Goal: Task Accomplishment & Management: Manage account settings

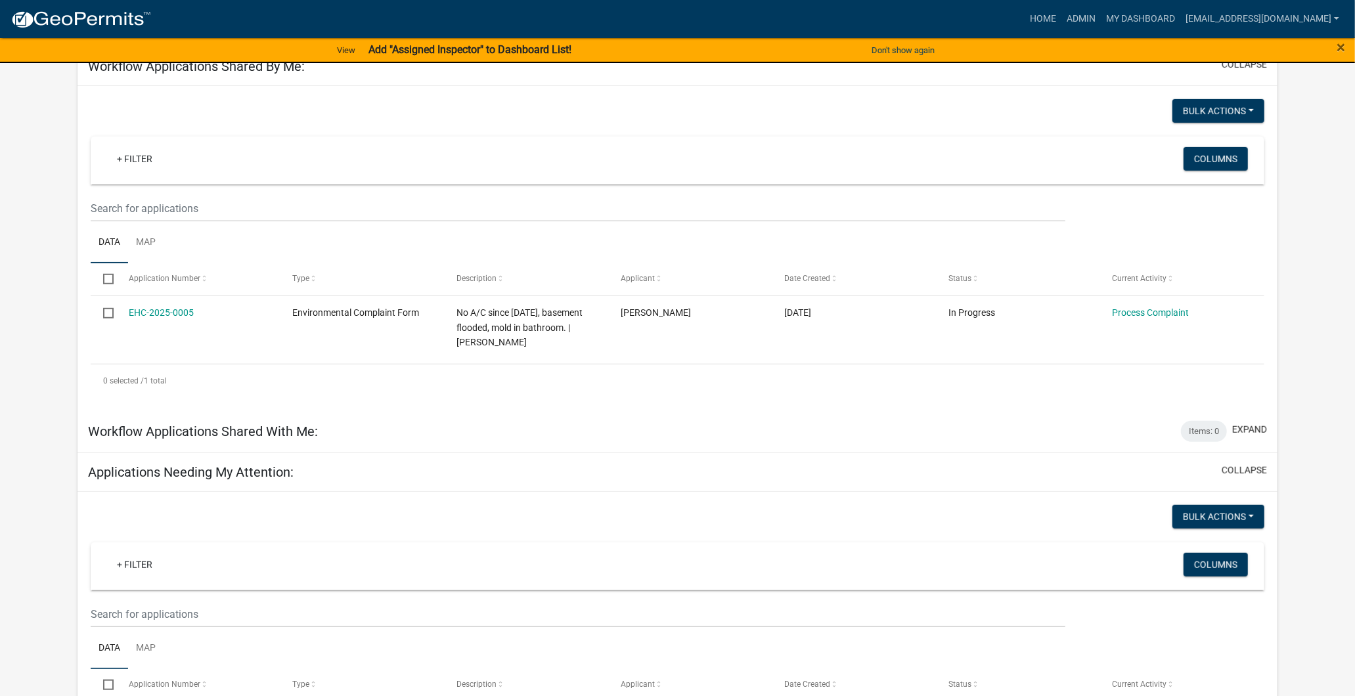
scroll to position [306, 0]
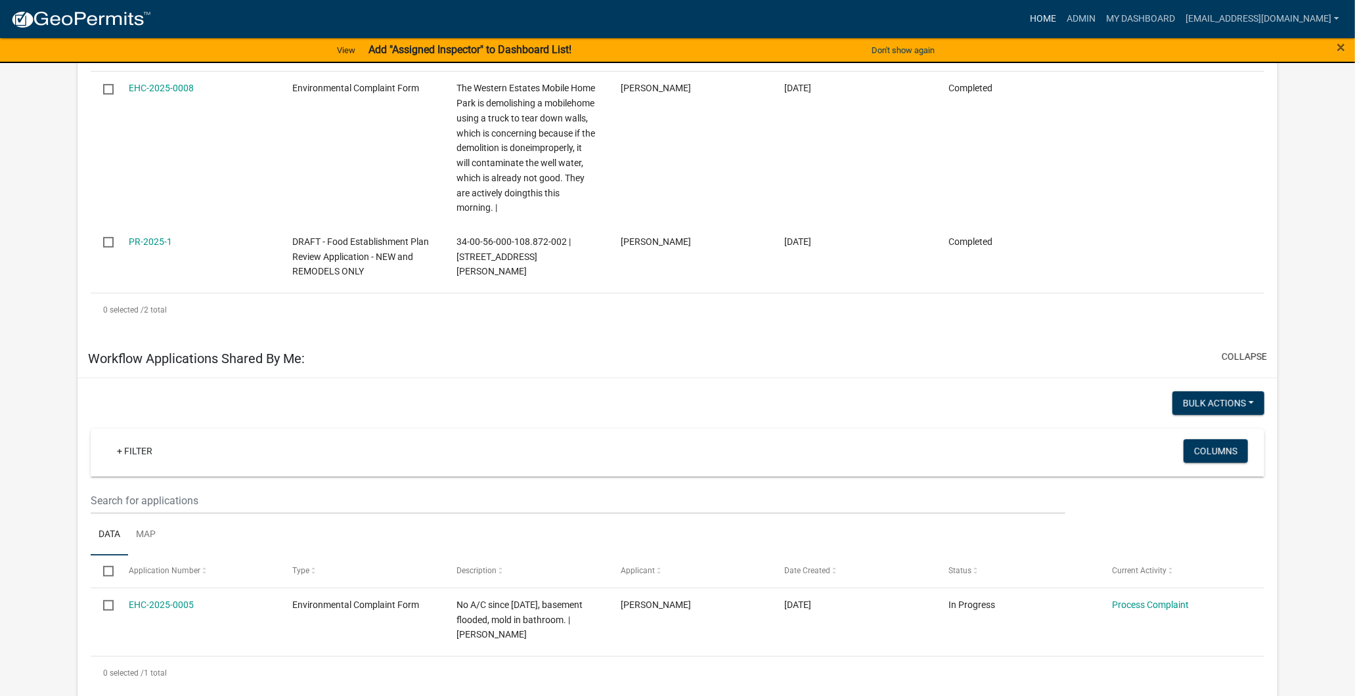
click at [1025, 15] on link "Home" at bounding box center [1043, 19] width 37 height 25
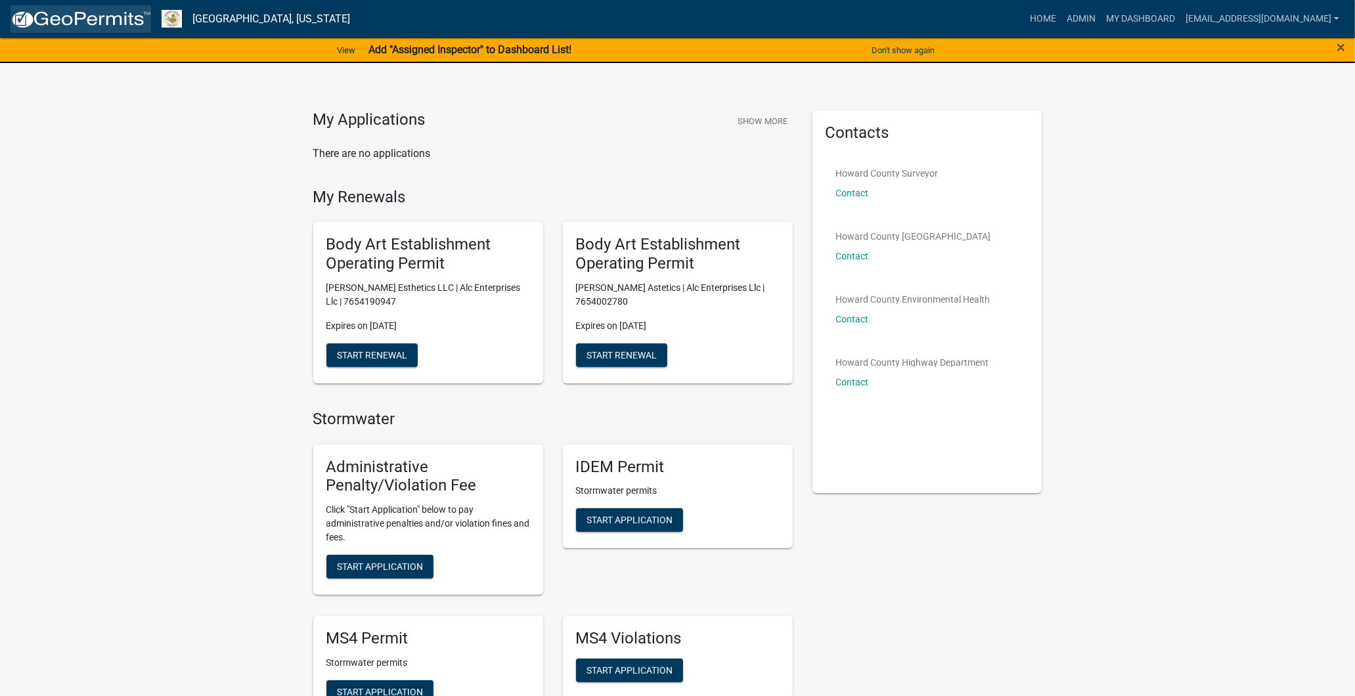
click at [138, 20] on img at bounding box center [81, 20] width 141 height 20
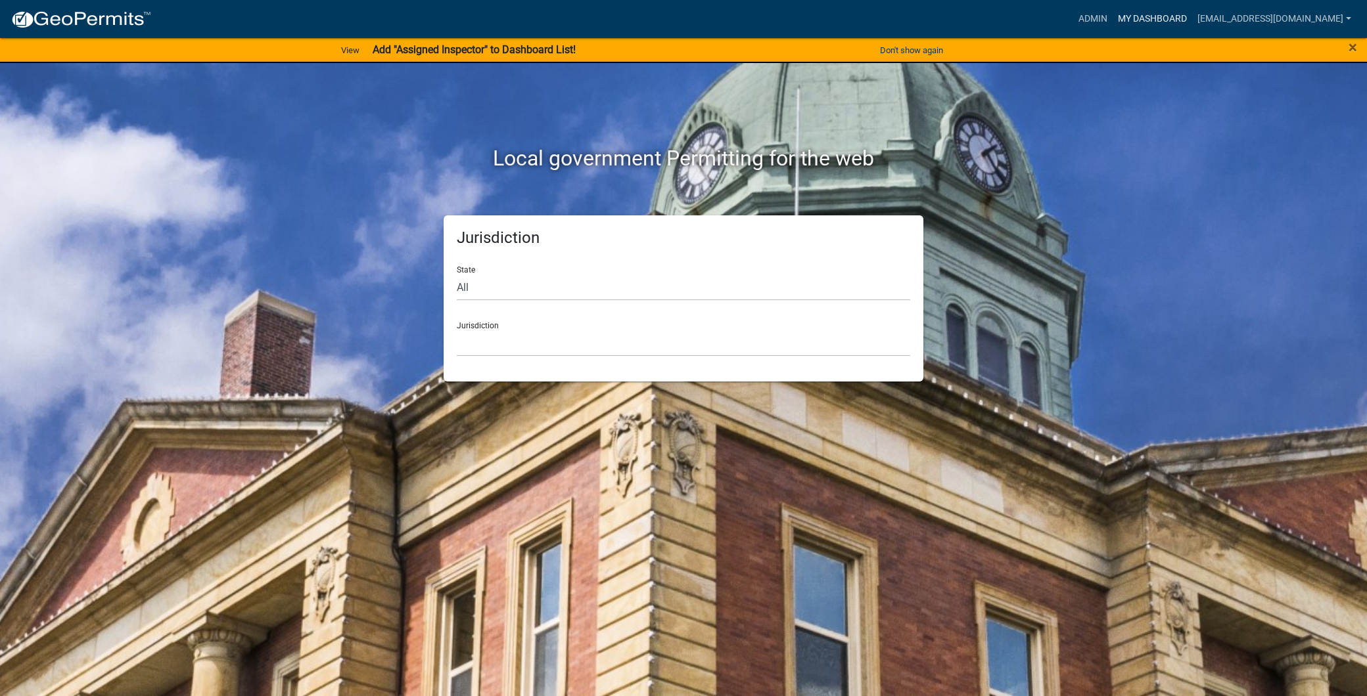
click at [1112, 11] on link "My Dashboard" at bounding box center [1151, 19] width 79 height 25
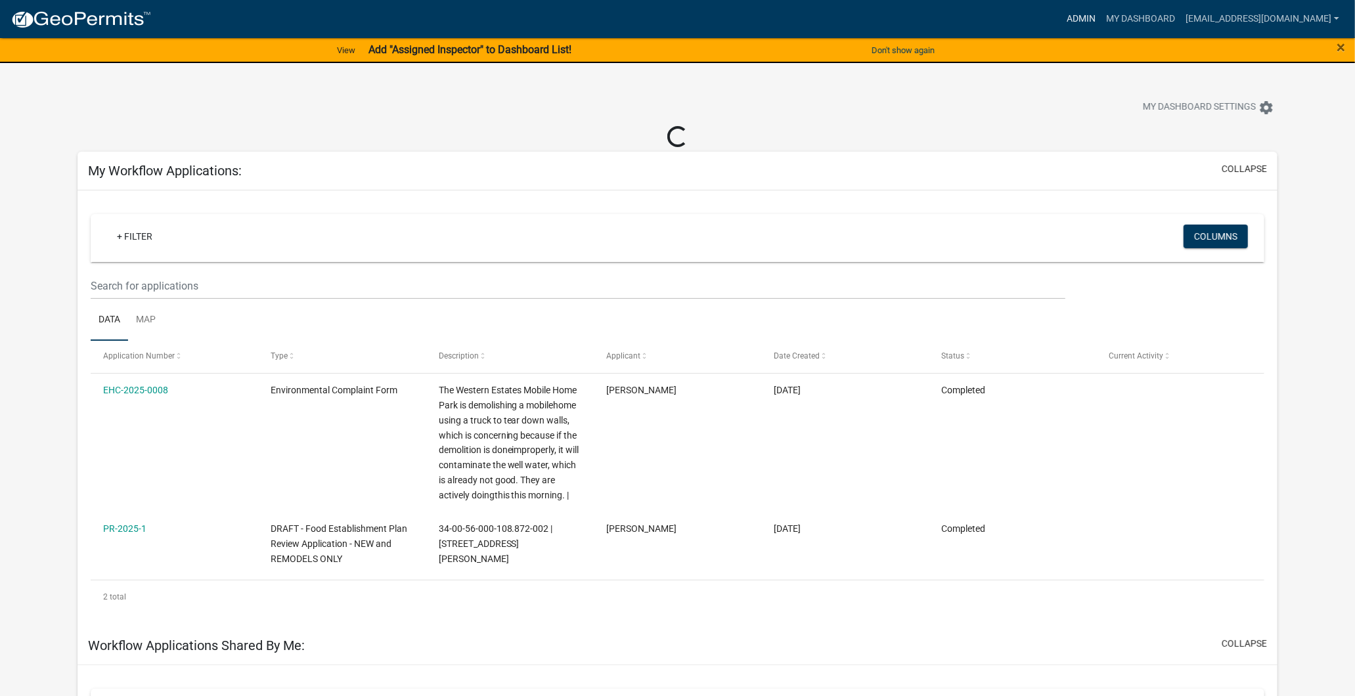
click at [1062, 14] on link "Admin" at bounding box center [1081, 19] width 39 height 25
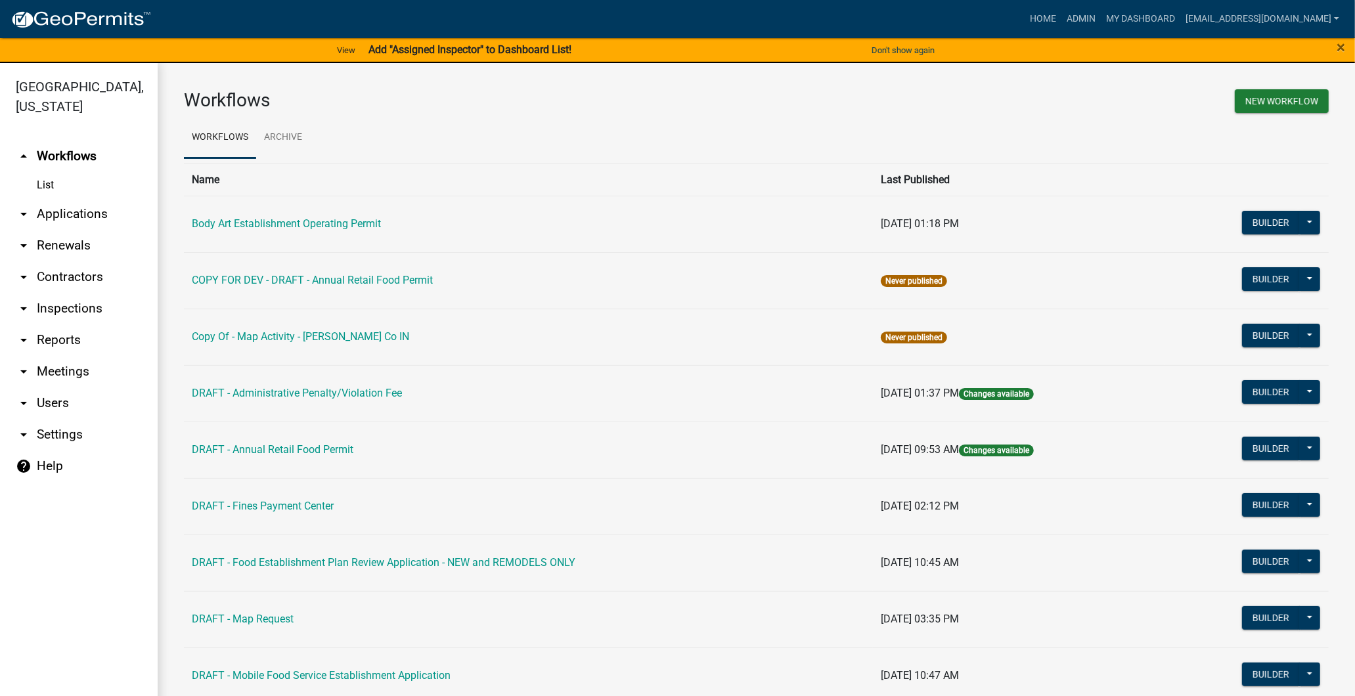
click at [57, 398] on link "arrow_drop_down Users" at bounding box center [79, 404] width 158 height 32
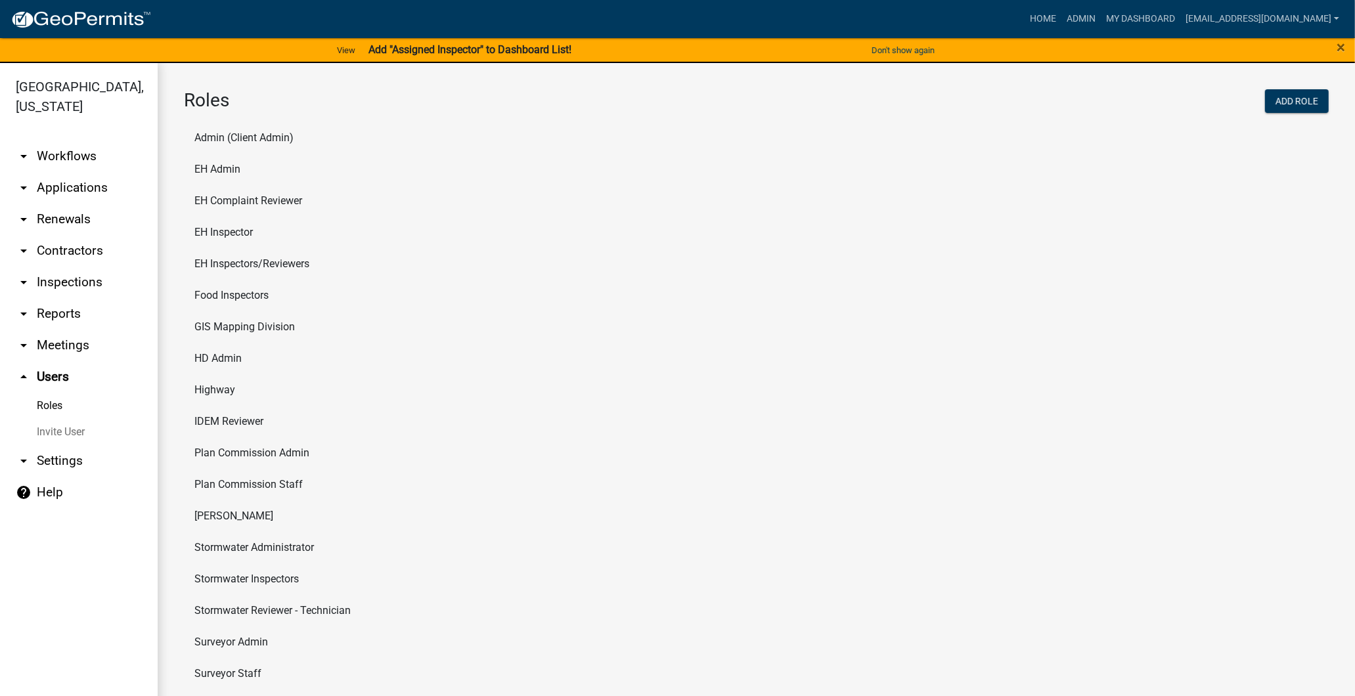
click at [43, 455] on link "arrow_drop_down Settings" at bounding box center [79, 461] width 158 height 32
select select "9c9deb39-280e-482d-88ce-bc094a2fb335"
select select "IN"
select select "Eastern Standard Time"
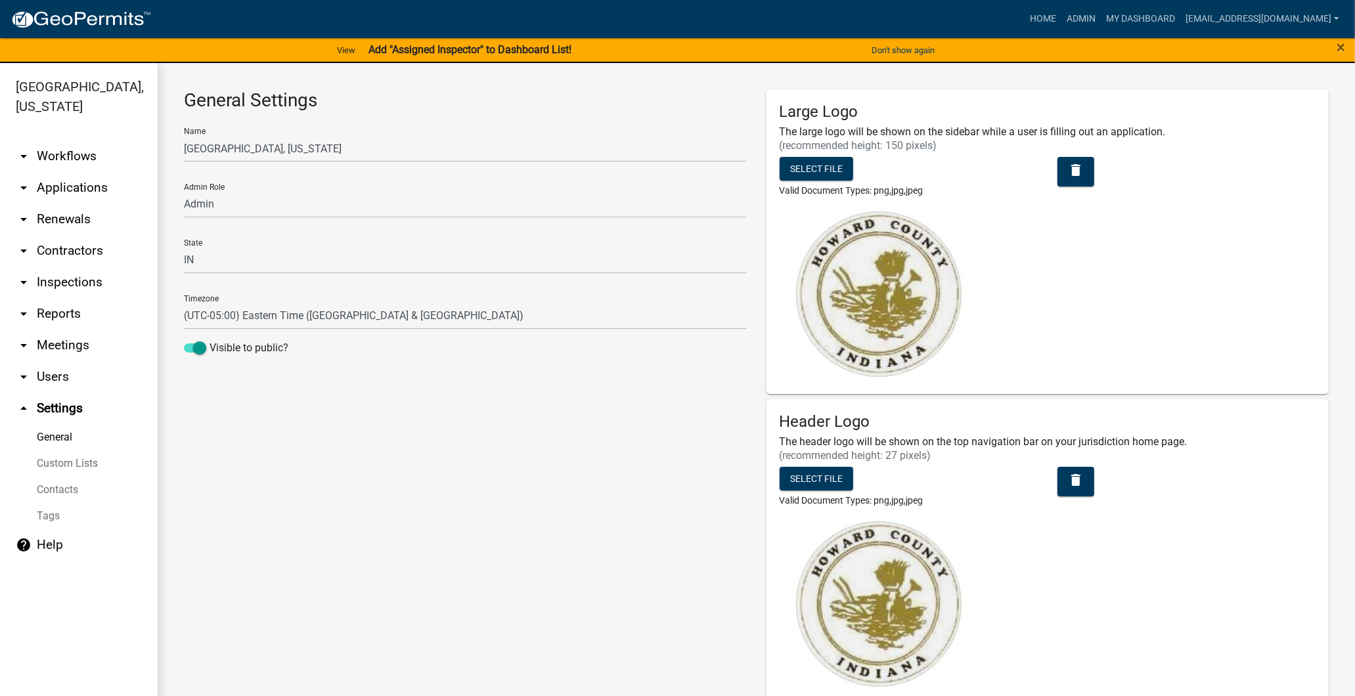
click at [68, 252] on link "arrow_drop_down Contractors" at bounding box center [79, 251] width 158 height 32
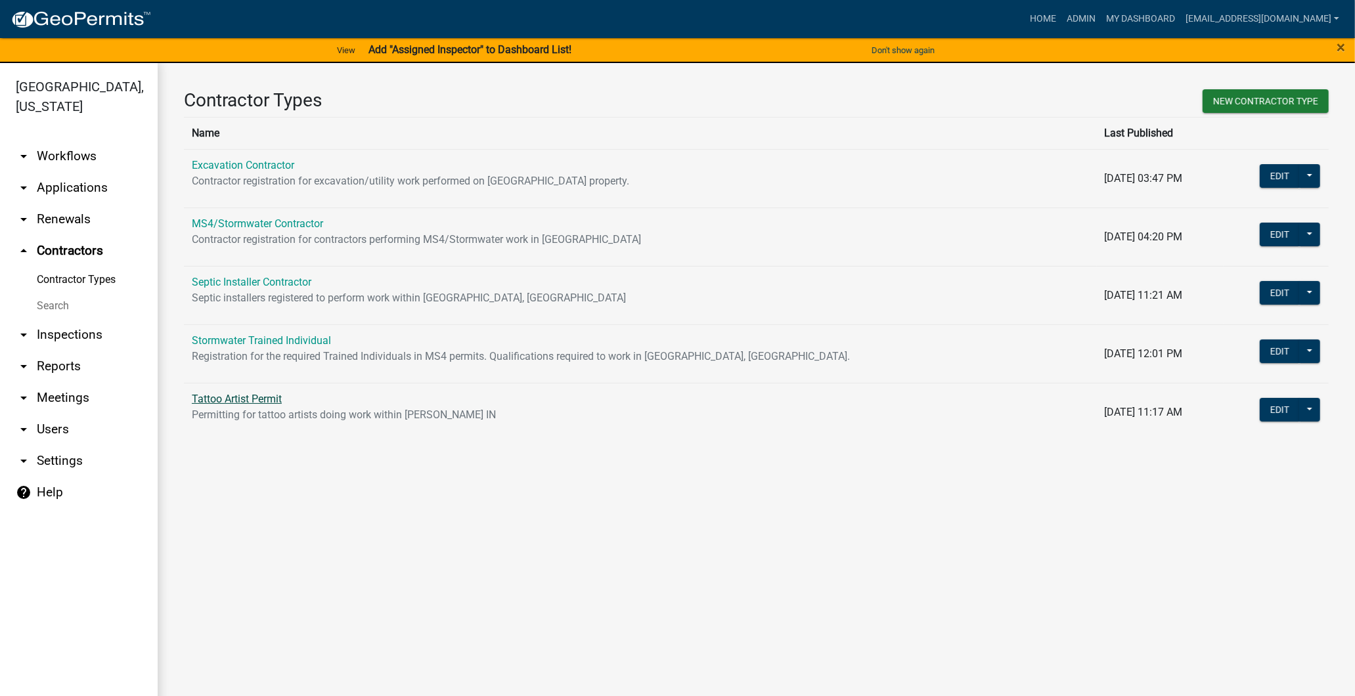
click at [246, 397] on link "Tattoo Artist Permit" at bounding box center [237, 399] width 90 height 12
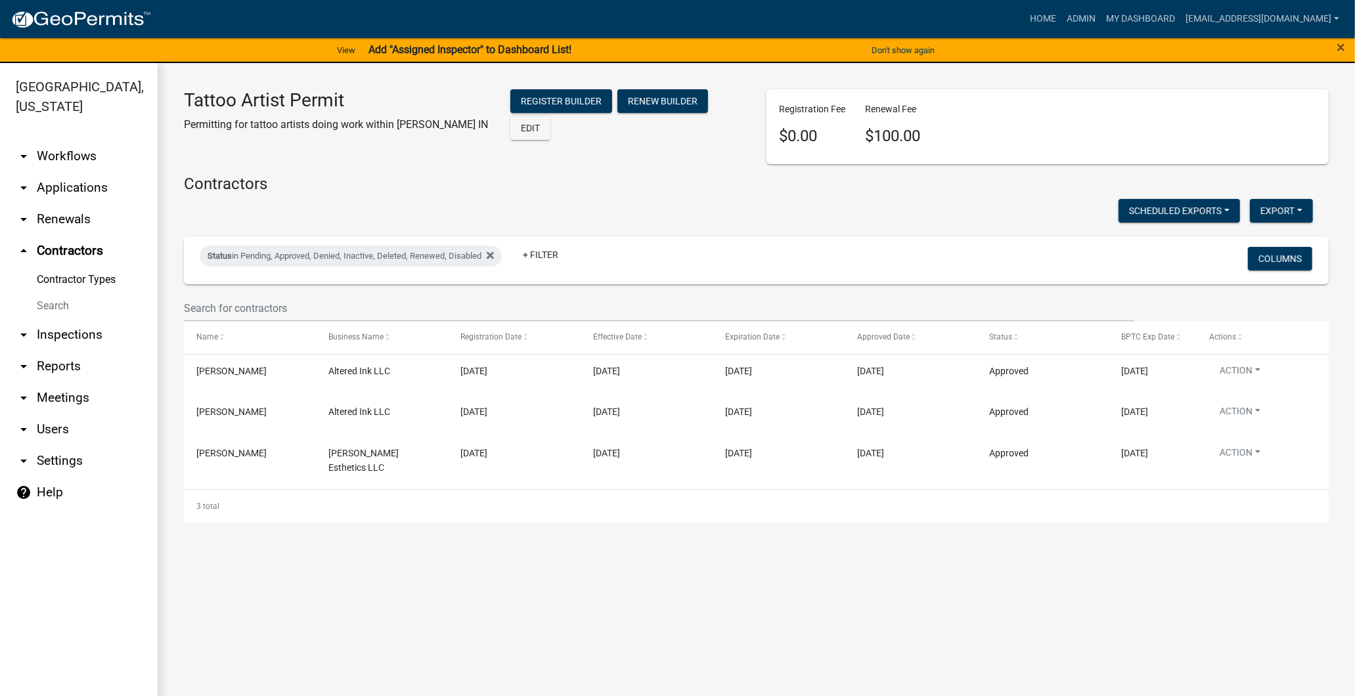
click at [68, 185] on link "arrow_drop_down Applications" at bounding box center [79, 188] width 158 height 32
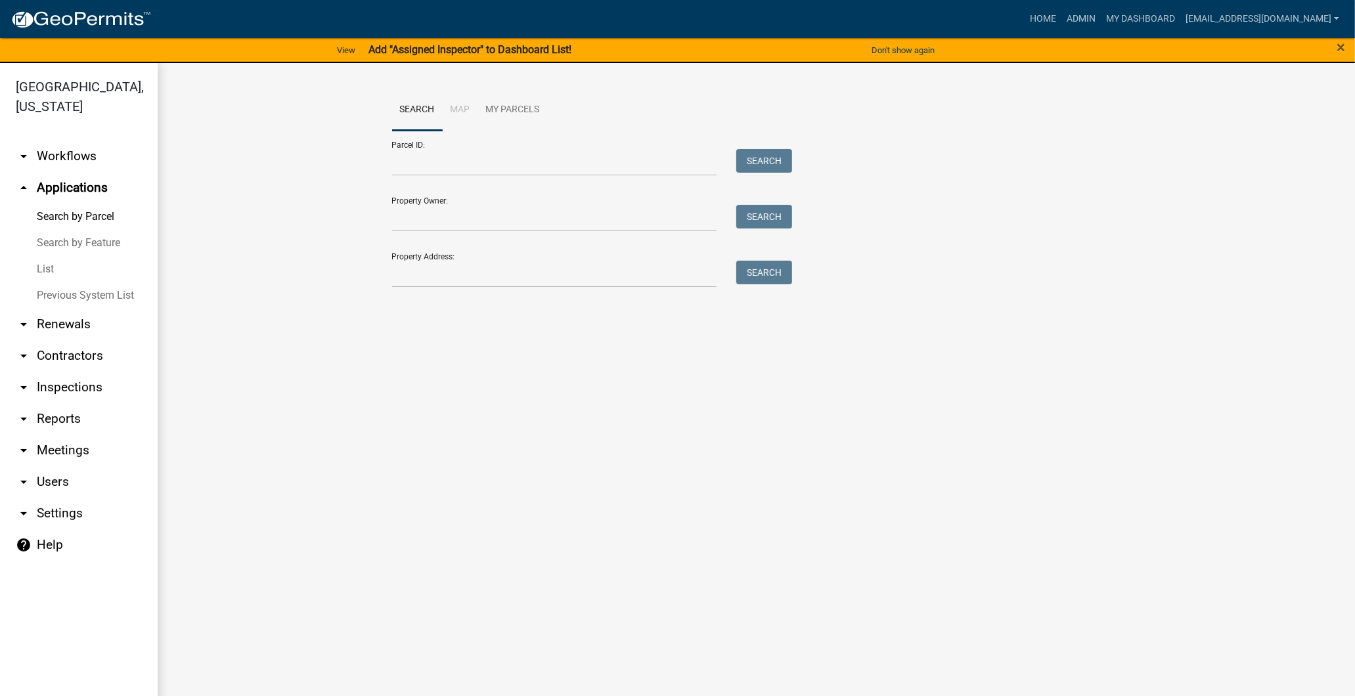
click at [66, 148] on link "arrow_drop_down Workflows" at bounding box center [79, 157] width 158 height 32
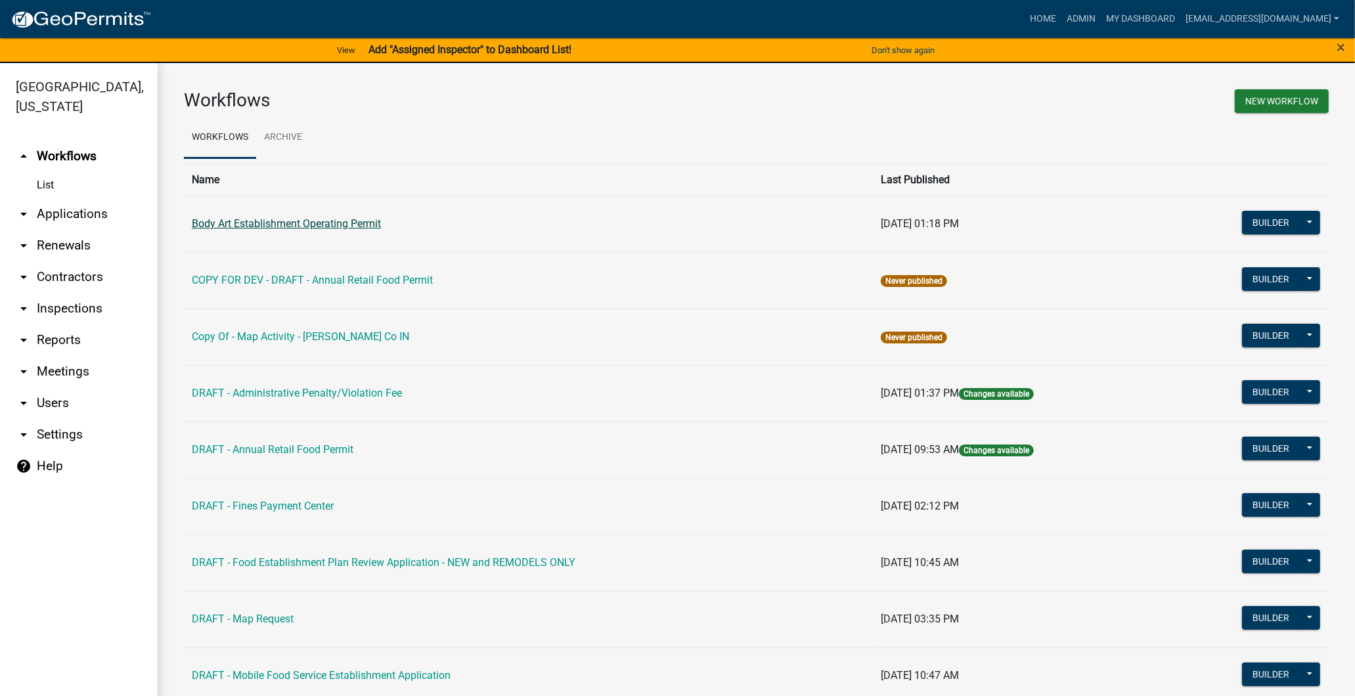
click at [267, 221] on link "Body Art Establishment Operating Permit" at bounding box center [286, 223] width 189 height 12
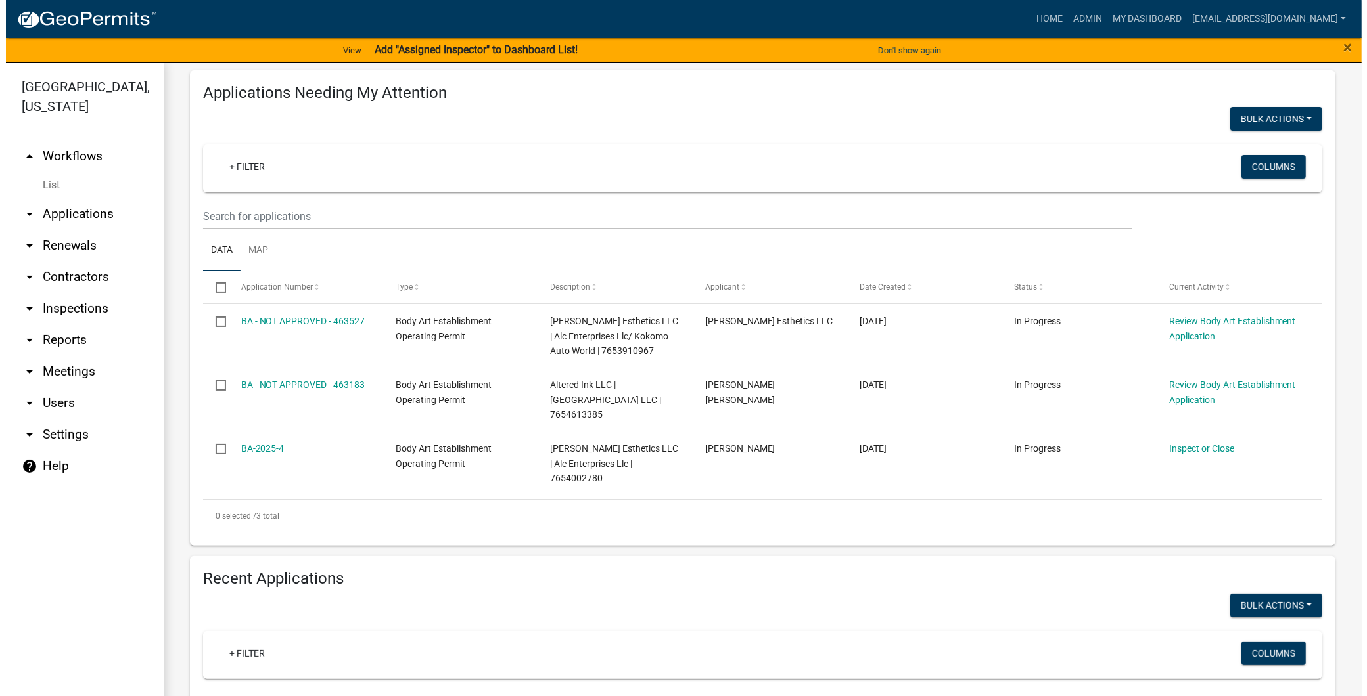
scroll to position [105, 0]
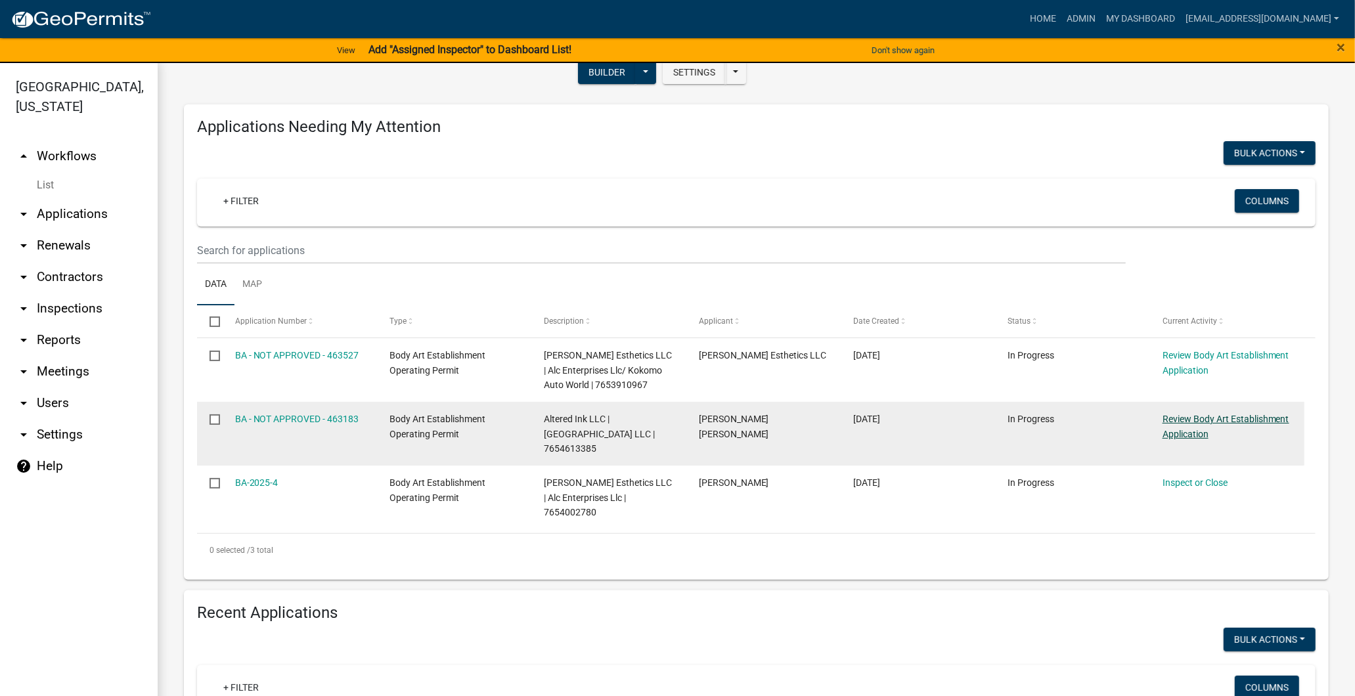
click at [1199, 440] on link "Review Body Art Establishment Application" at bounding box center [1226, 427] width 127 height 26
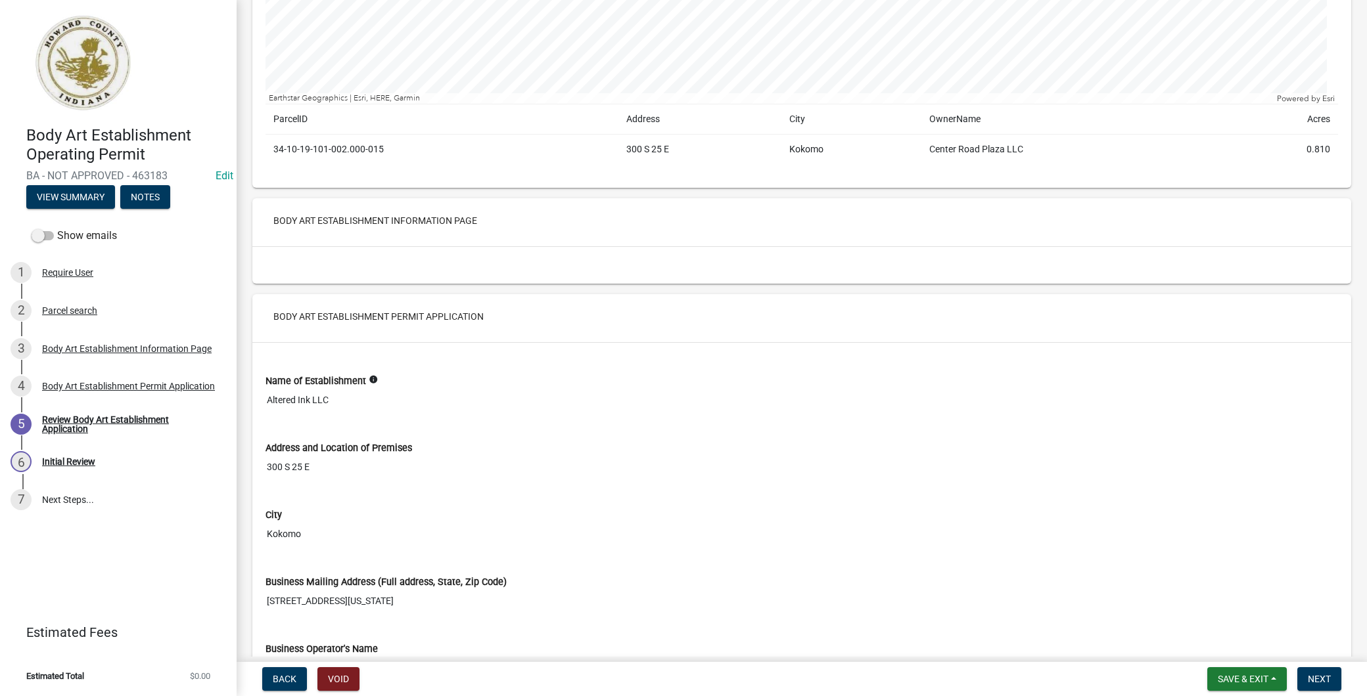
scroll to position [365, 0]
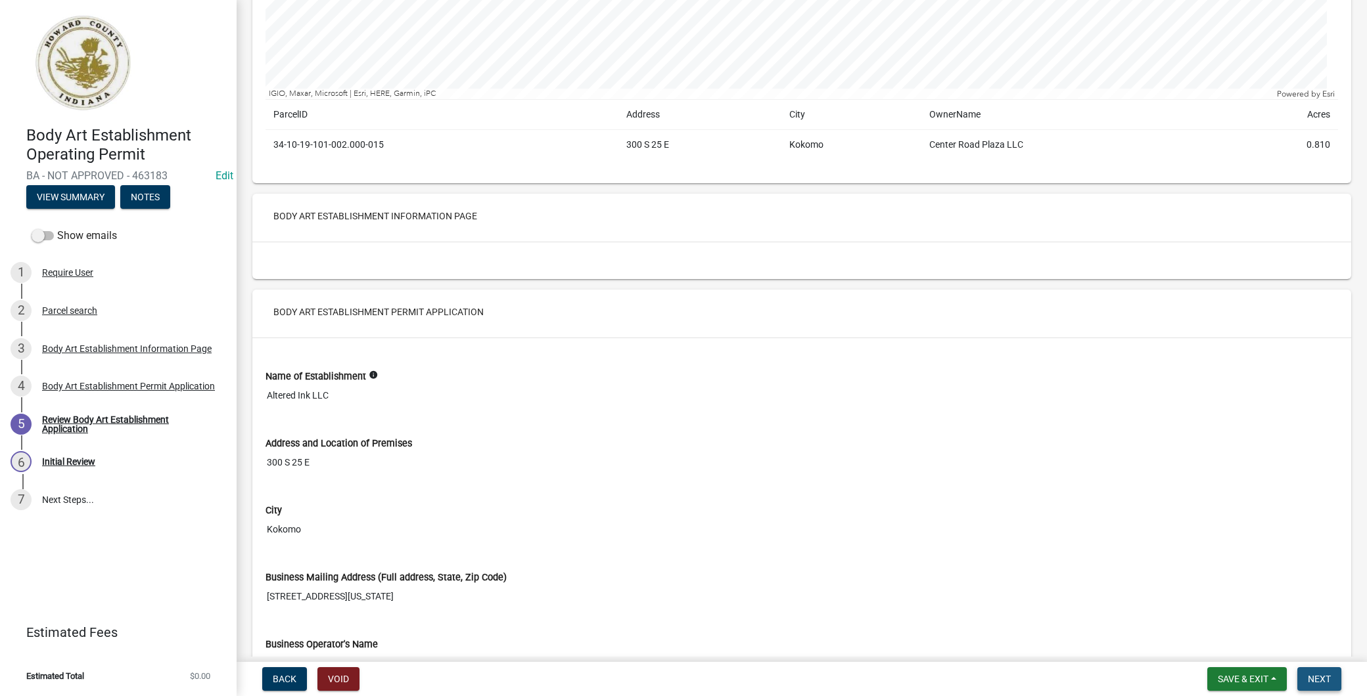
click at [1328, 678] on span "Next" at bounding box center [1318, 679] width 23 height 11
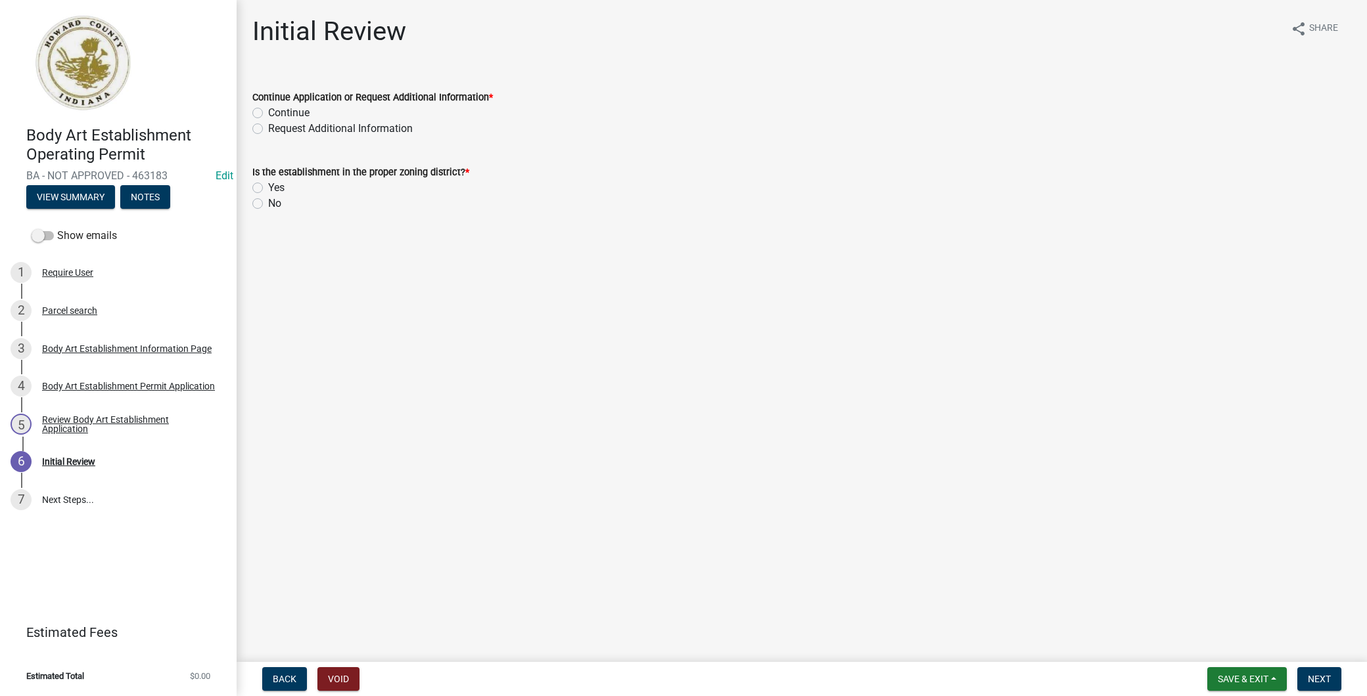
click at [268, 112] on label "Continue" at bounding box center [288, 113] width 41 height 16
click at [268, 112] on input "Continue" at bounding box center [272, 109] width 9 height 9
radio input "true"
click at [268, 186] on label "Yes" at bounding box center [276, 188] width 16 height 16
click at [268, 186] on input "Yes" at bounding box center [272, 184] width 9 height 9
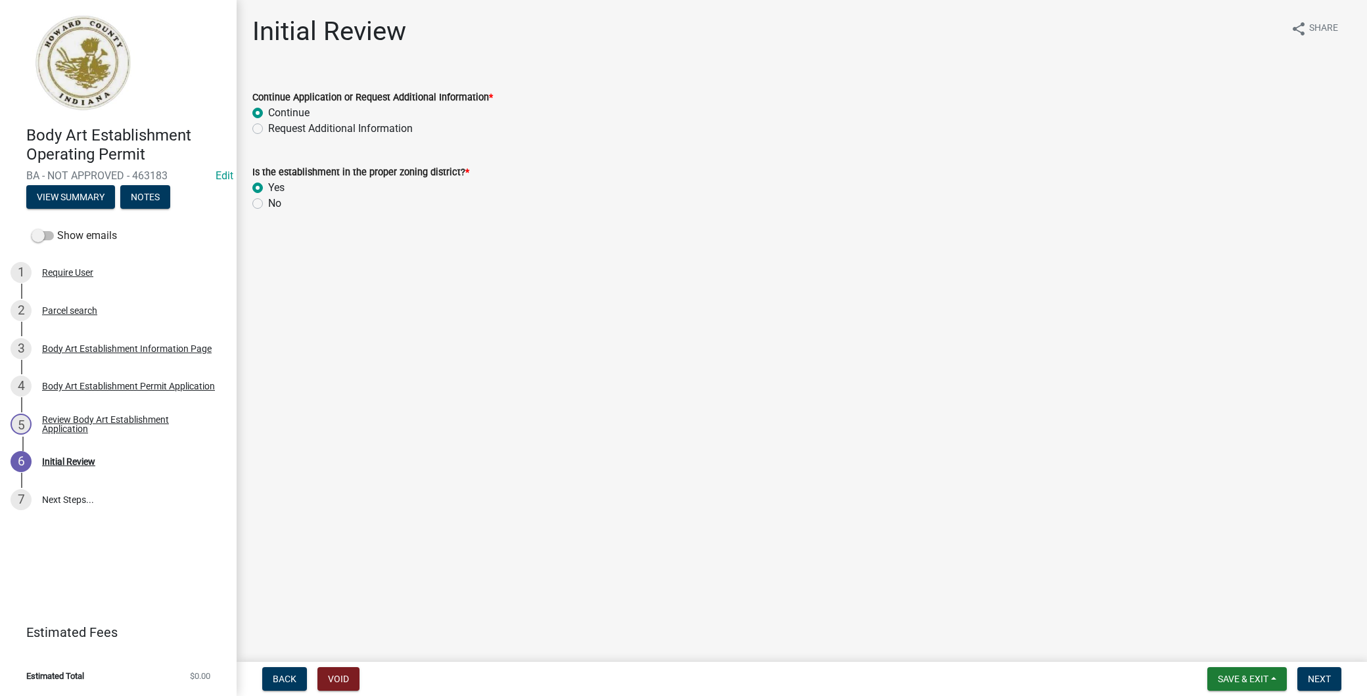
radio input "true"
click at [129, 349] on div "Body Art Establishment Information Page" at bounding box center [127, 348] width 170 height 9
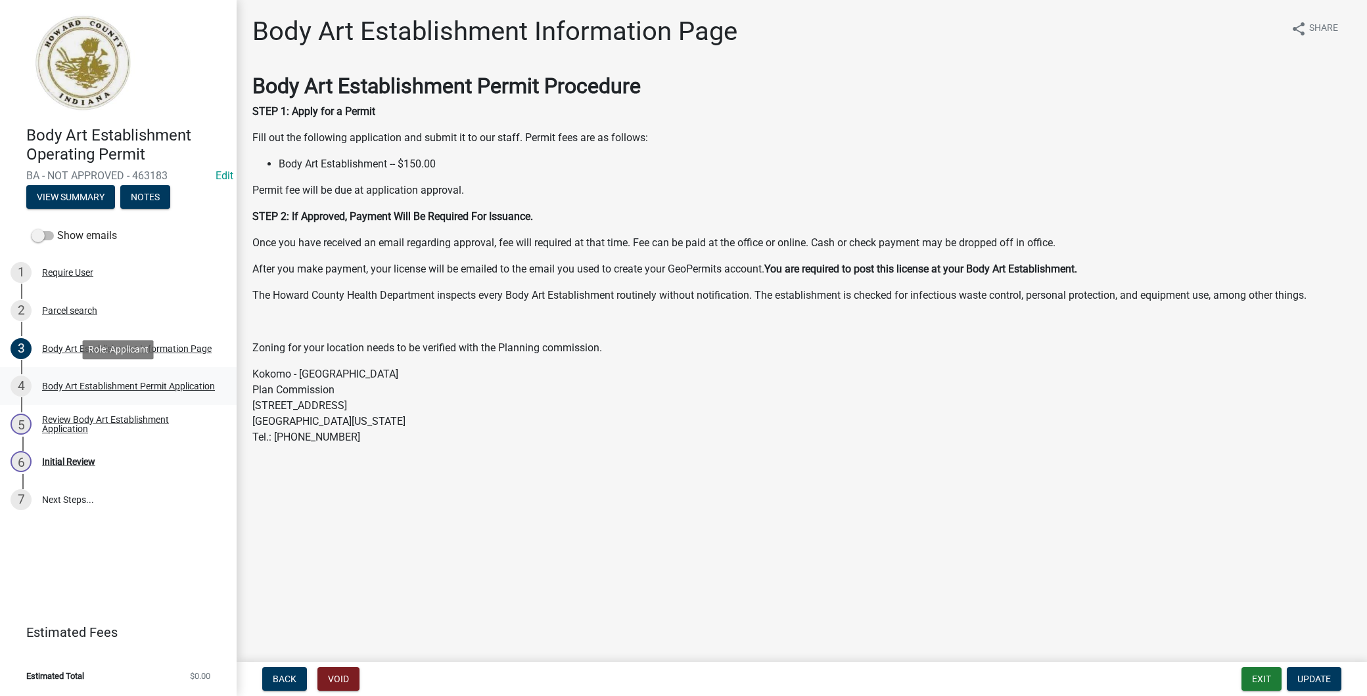
click at [147, 373] on link "4 Body Art Establishment Permit Application" at bounding box center [118, 386] width 237 height 38
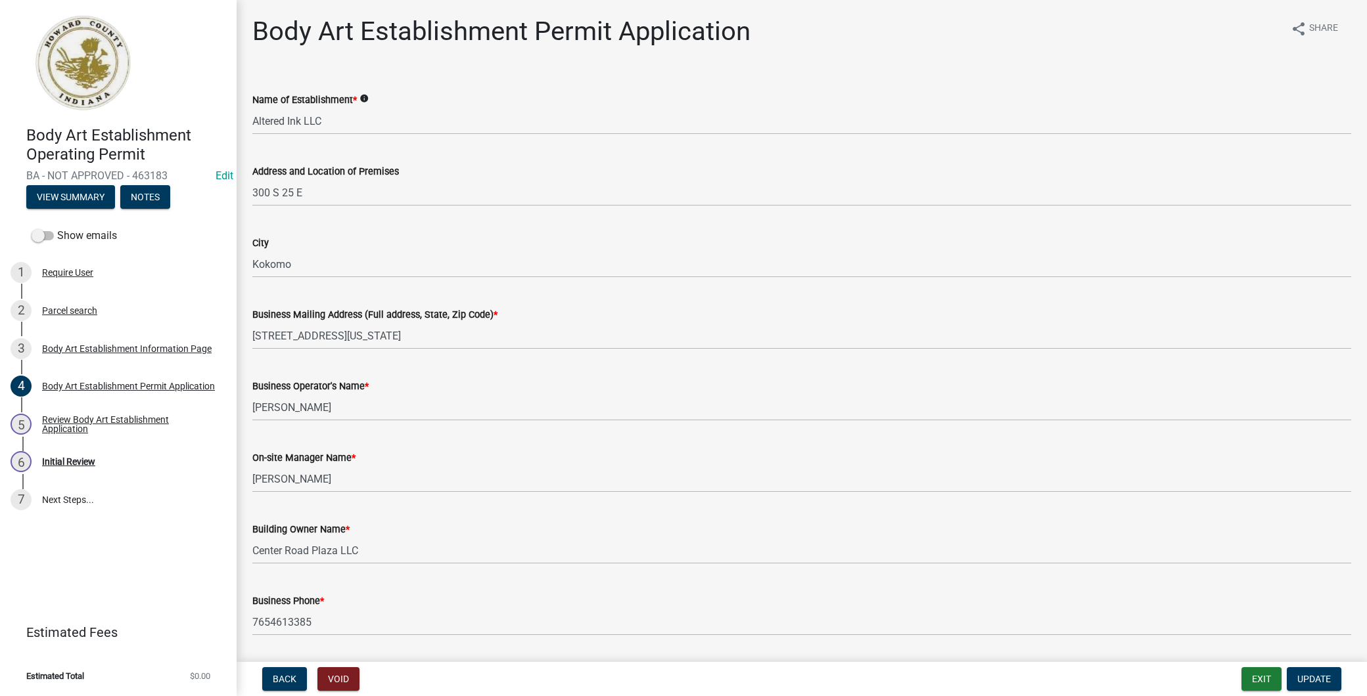
scroll to position [583, 0]
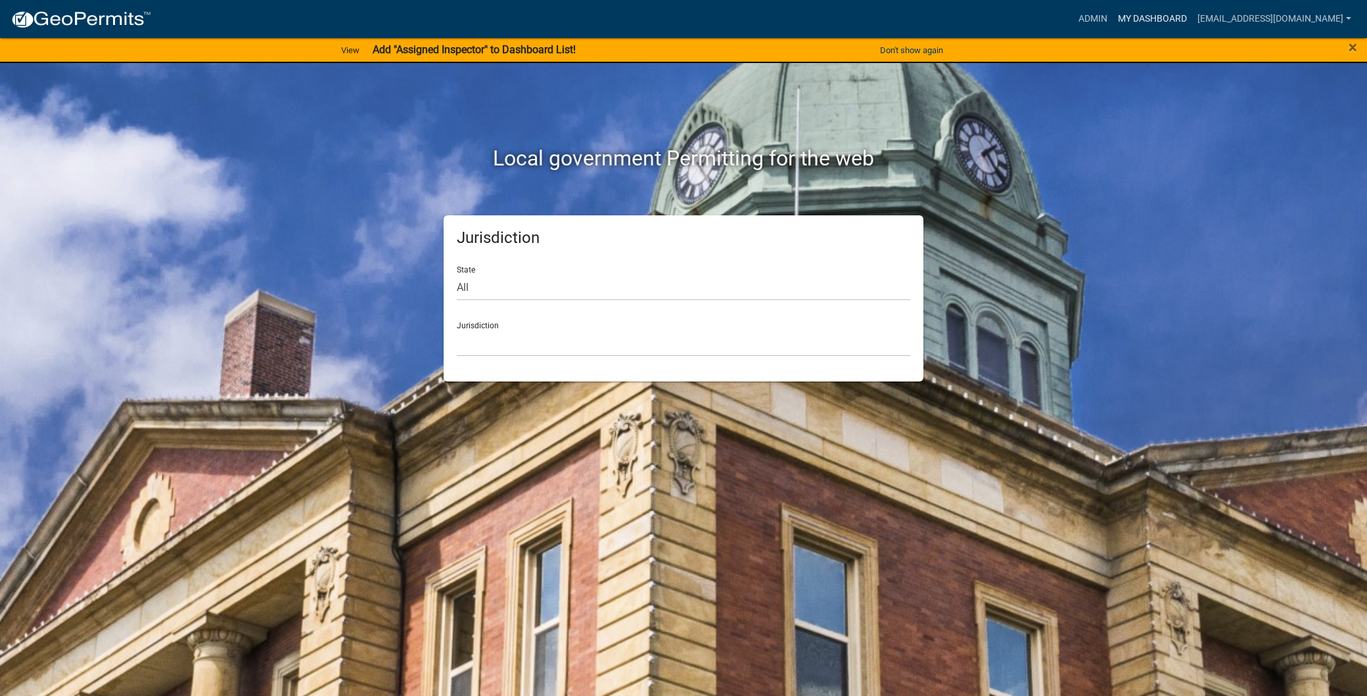
click at [1125, 18] on link "My Dashboard" at bounding box center [1151, 19] width 79 height 25
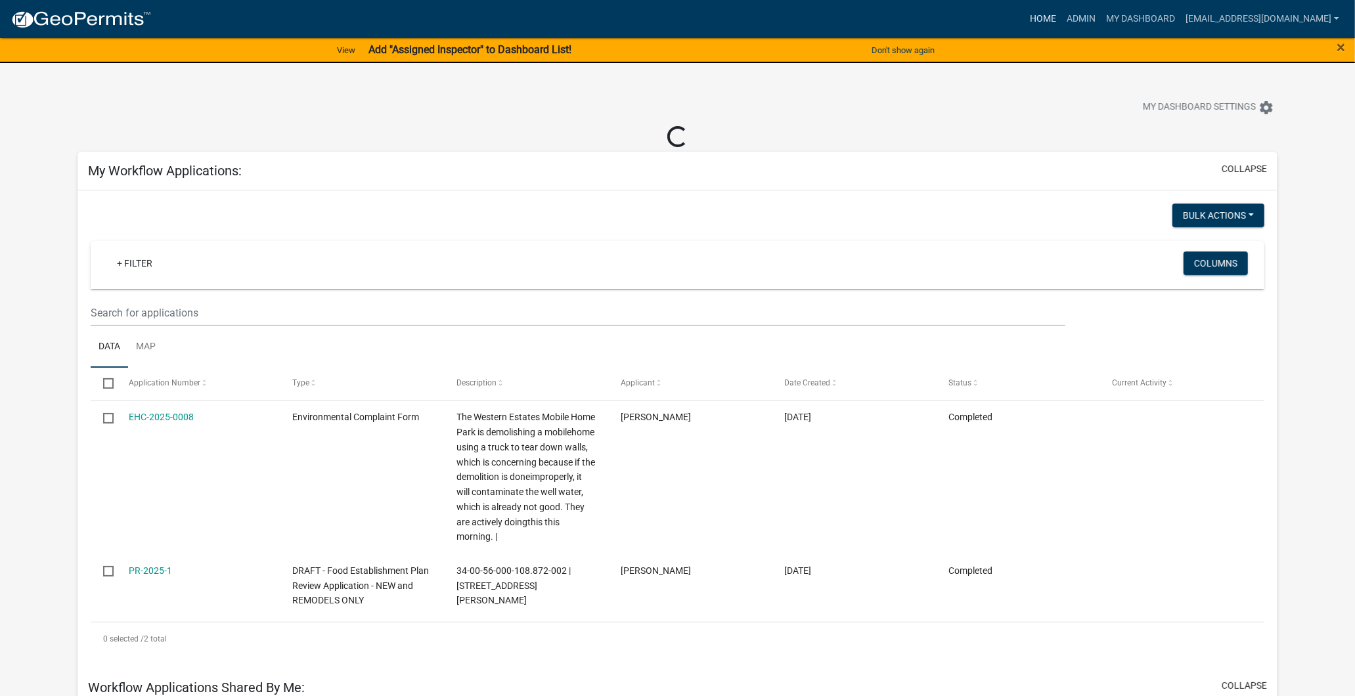
click at [1025, 16] on link "Home" at bounding box center [1043, 19] width 37 height 25
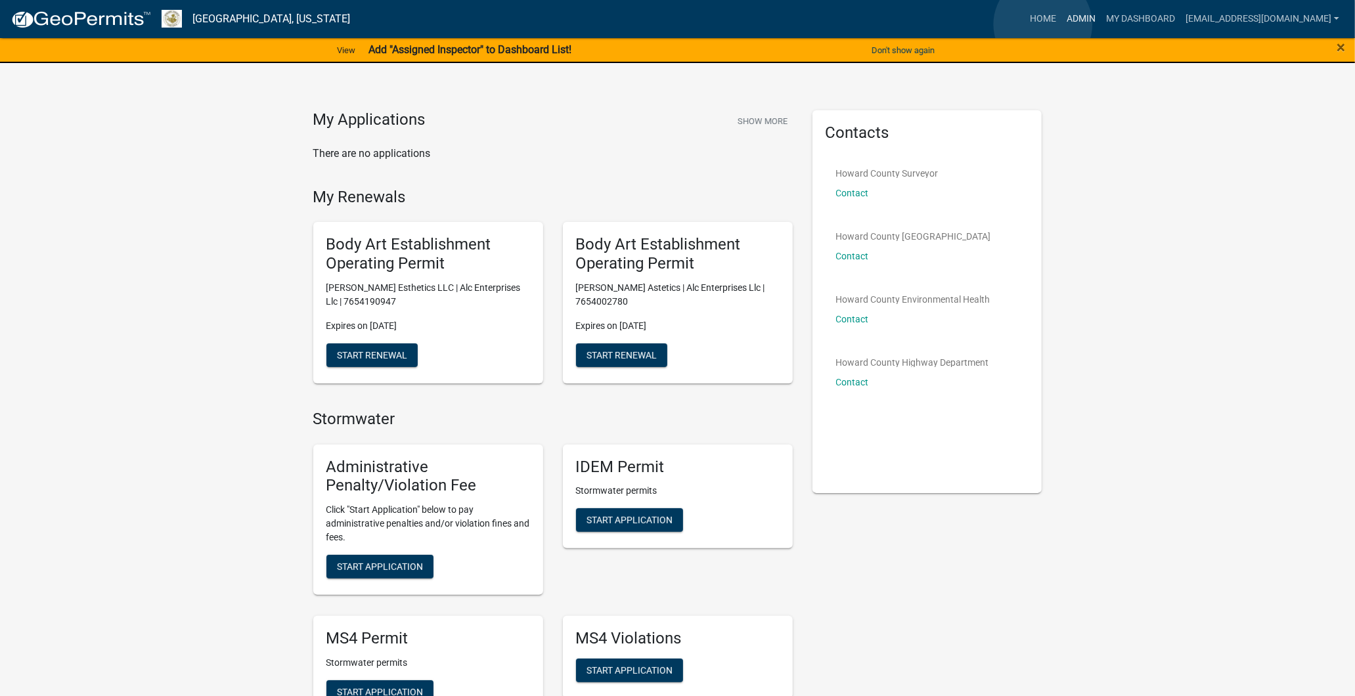
click at [1062, 24] on link "Admin" at bounding box center [1081, 19] width 39 height 25
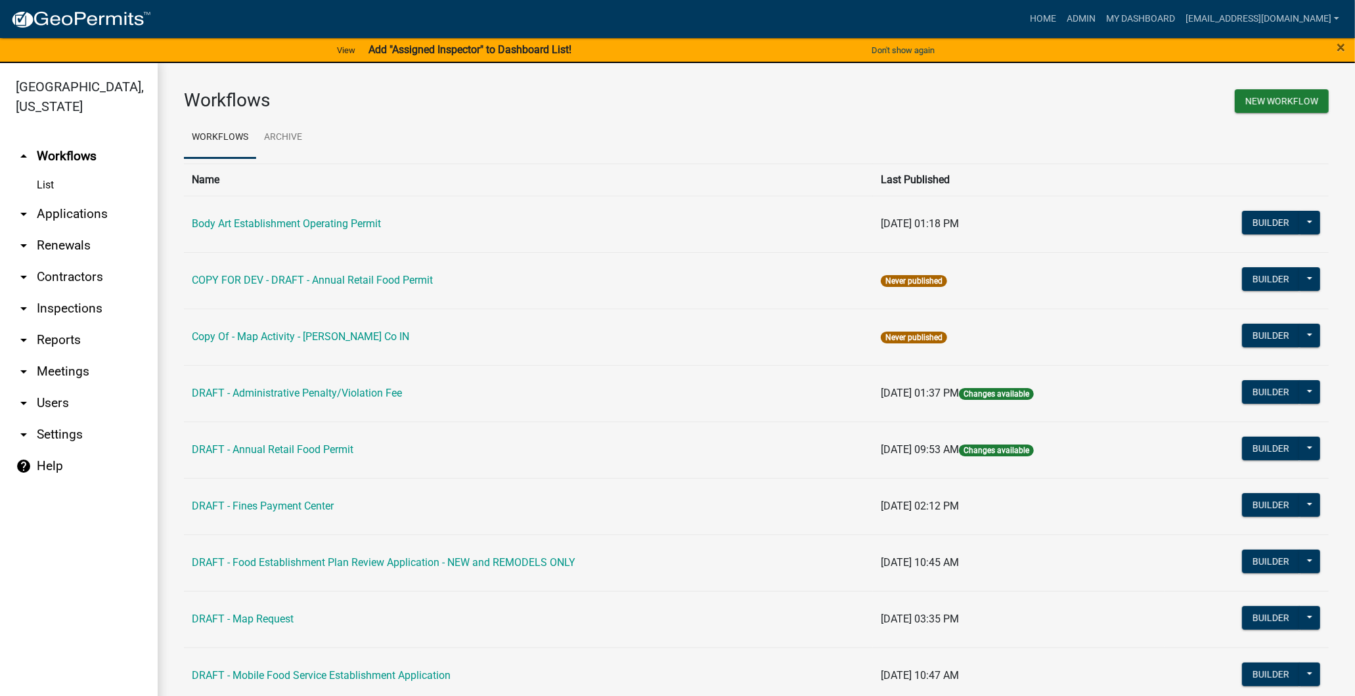
click at [64, 336] on link "arrow_drop_down Reports" at bounding box center [79, 341] width 158 height 32
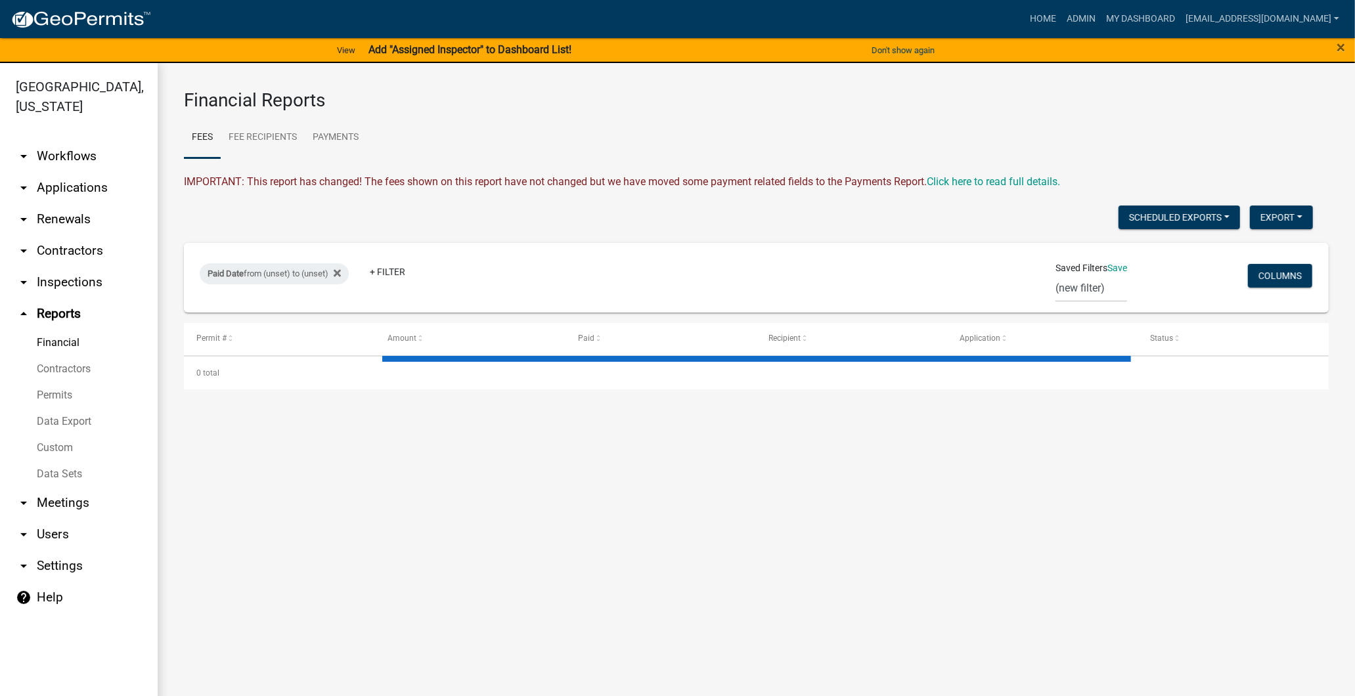
click at [62, 279] on link "arrow_drop_down Inspections" at bounding box center [79, 283] width 158 height 32
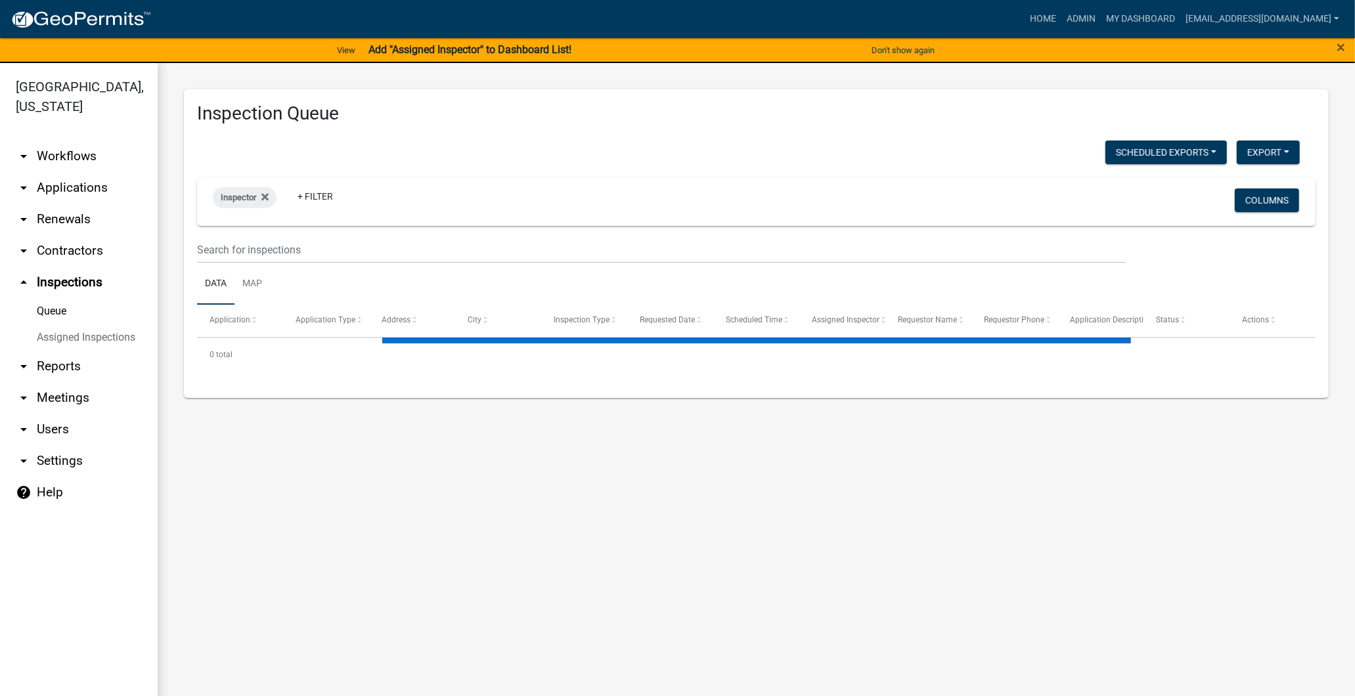
click at [67, 254] on link "arrow_drop_down Contractors" at bounding box center [79, 251] width 158 height 32
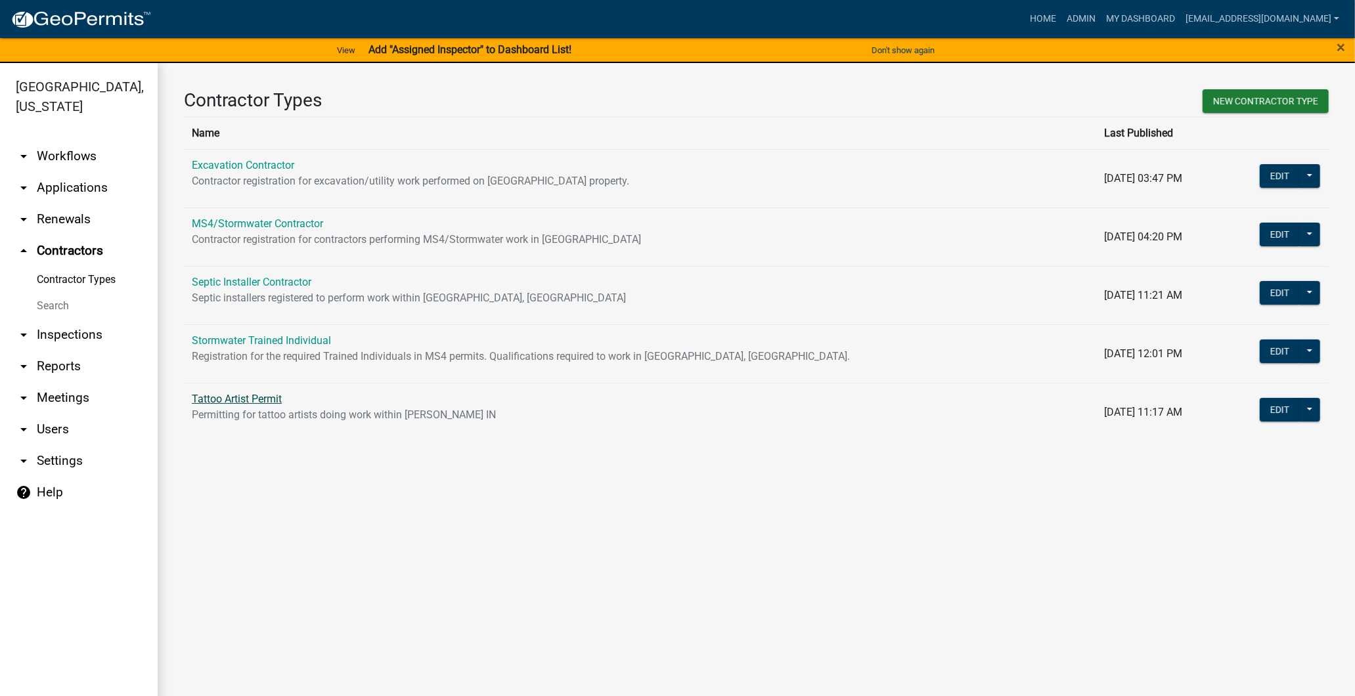
click at [233, 394] on link "Tattoo Artist Permit" at bounding box center [237, 399] width 90 height 12
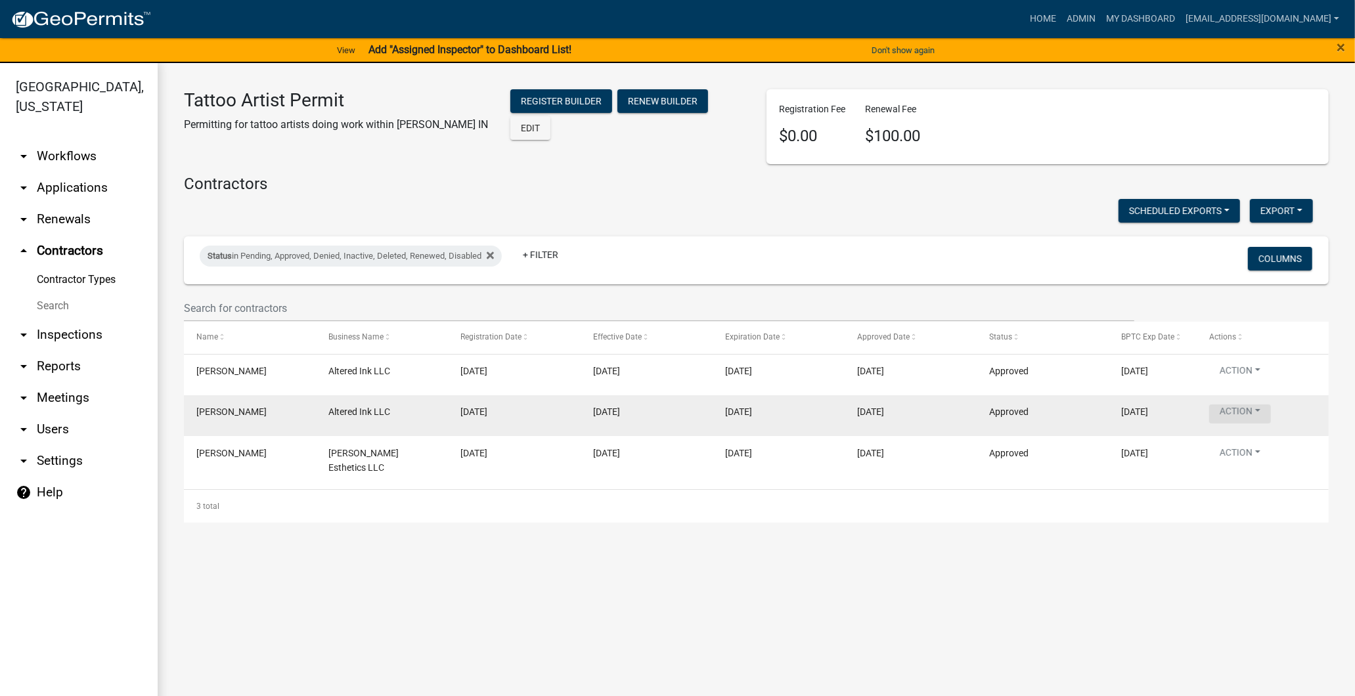
click at [1231, 419] on button "Action" at bounding box center [1241, 414] width 62 height 19
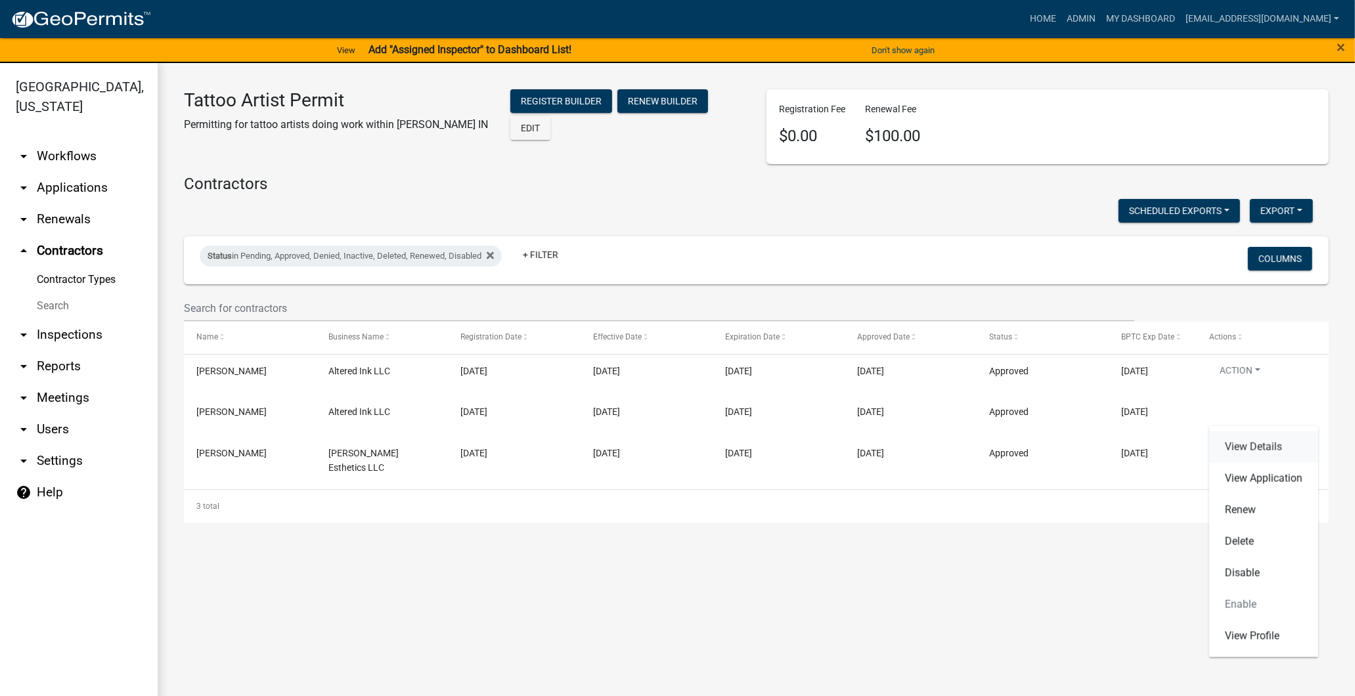
click at [1259, 449] on link "View Details" at bounding box center [1264, 448] width 109 height 32
